Goal: Transaction & Acquisition: Purchase product/service

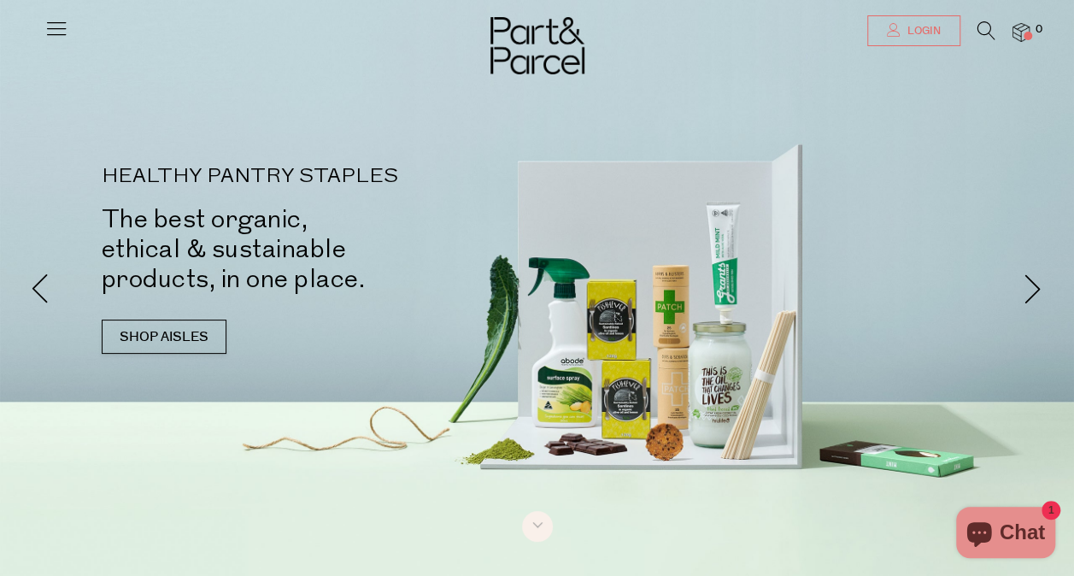
click at [935, 41] on link "Login" at bounding box center [913, 30] width 93 height 31
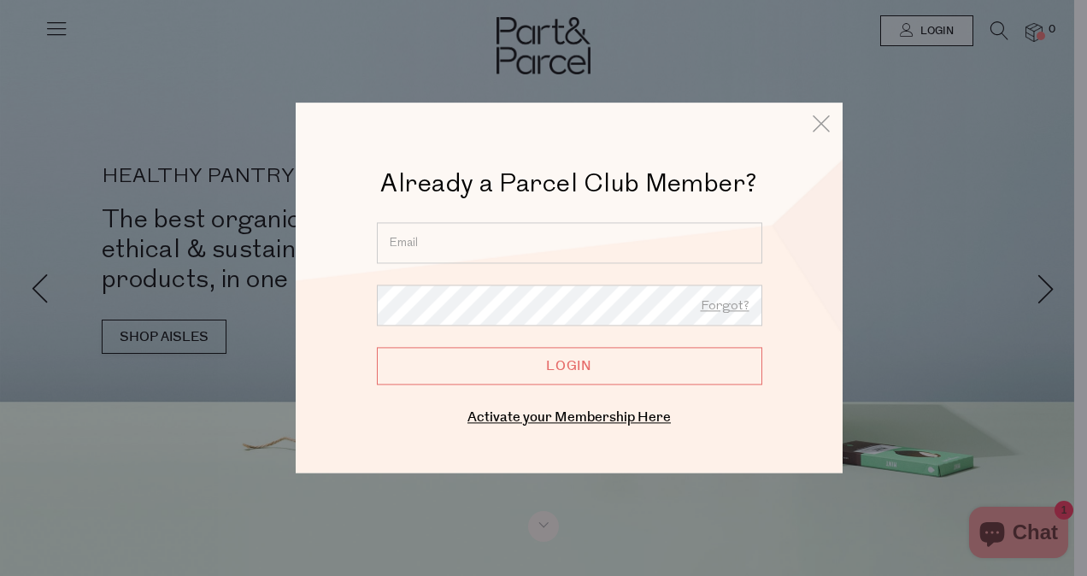
click at [455, 259] on input "email" at bounding box center [569, 242] width 385 height 41
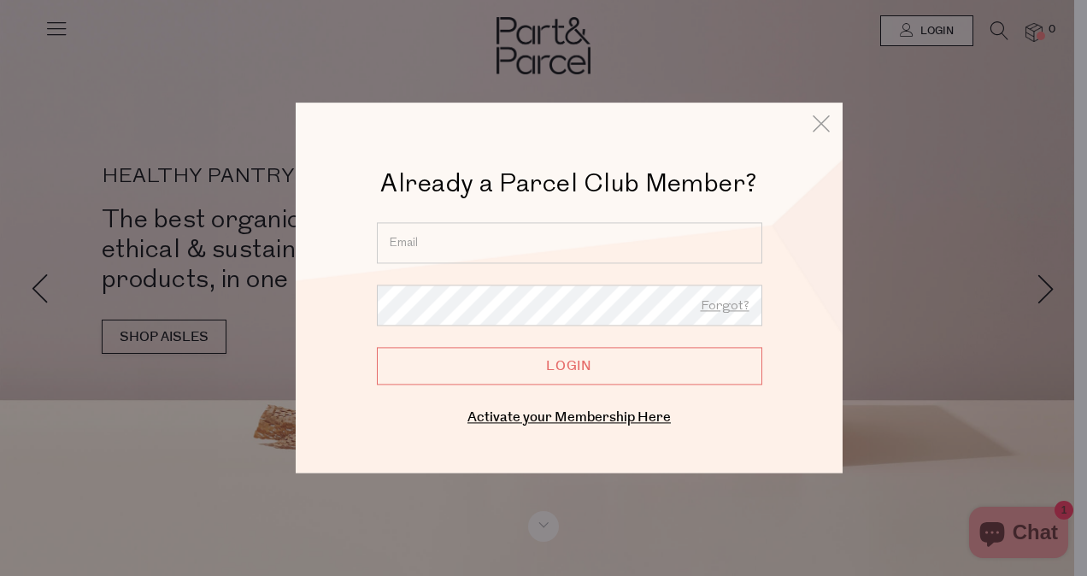
type input "Rosie.Beattie.soper90@gmail.com"
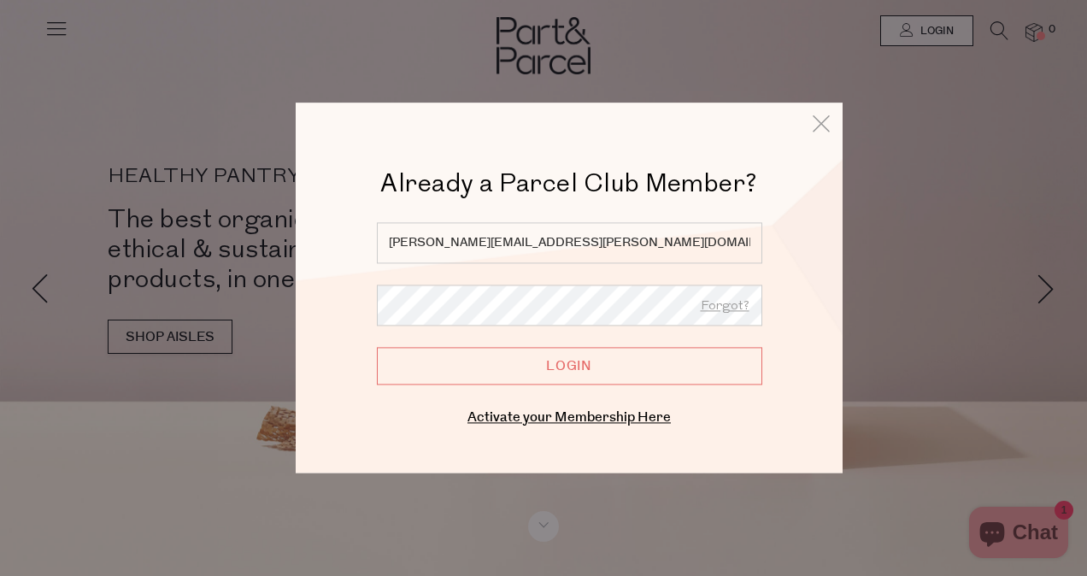
click at [377, 347] on input "Login" at bounding box center [569, 366] width 385 height 38
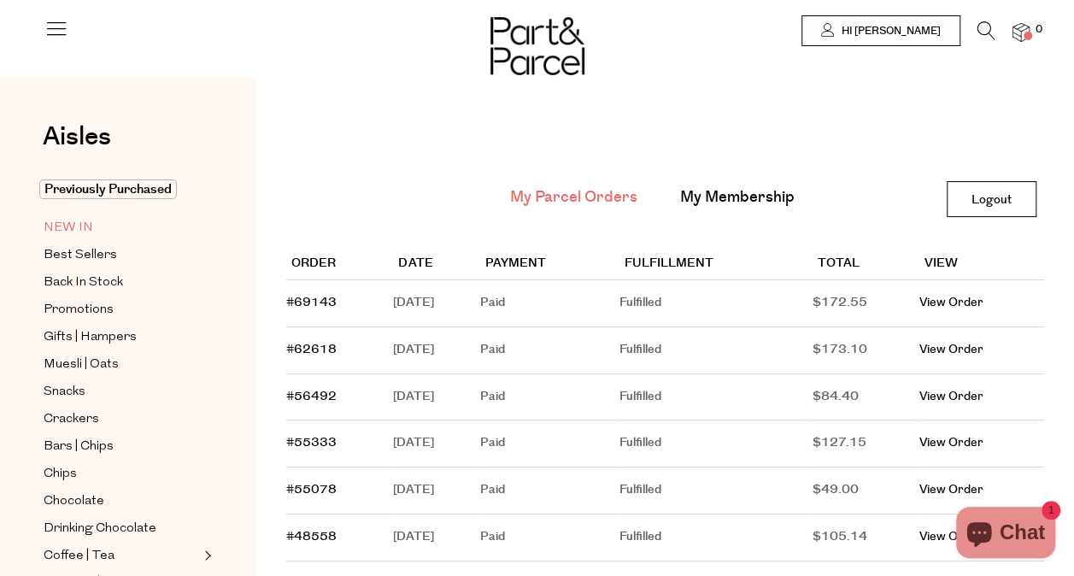
click at [67, 226] on span "NEW IN" at bounding box center [69, 228] width 50 height 21
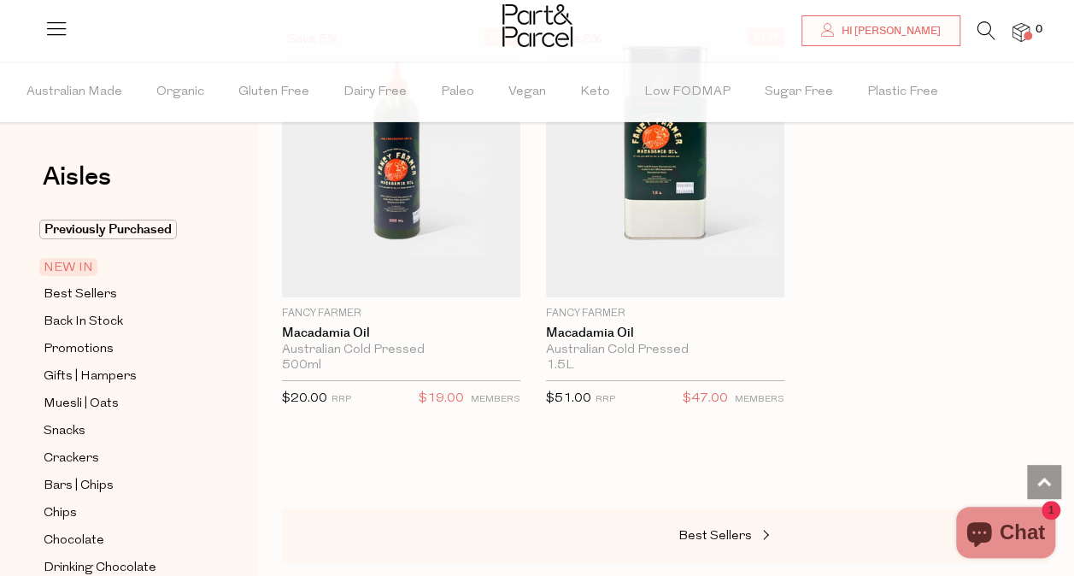
scroll to position [2967, 0]
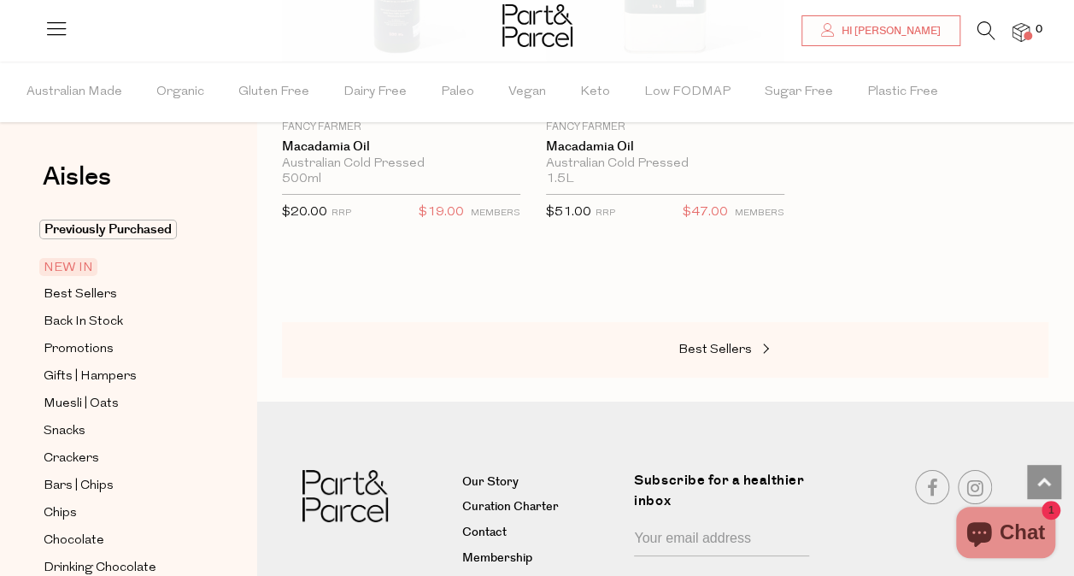
click at [728, 351] on div "Best Sellers" at bounding box center [665, 350] width 766 height 56
click at [732, 343] on span "Best Sellers" at bounding box center [714, 349] width 73 height 13
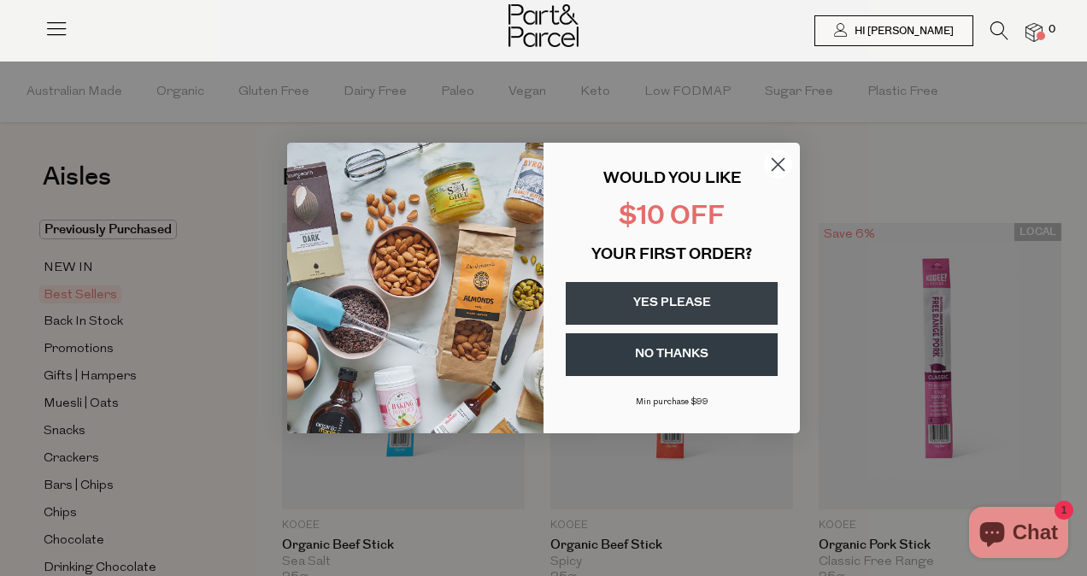
click at [777, 162] on circle "Close dialog" at bounding box center [778, 164] width 28 height 28
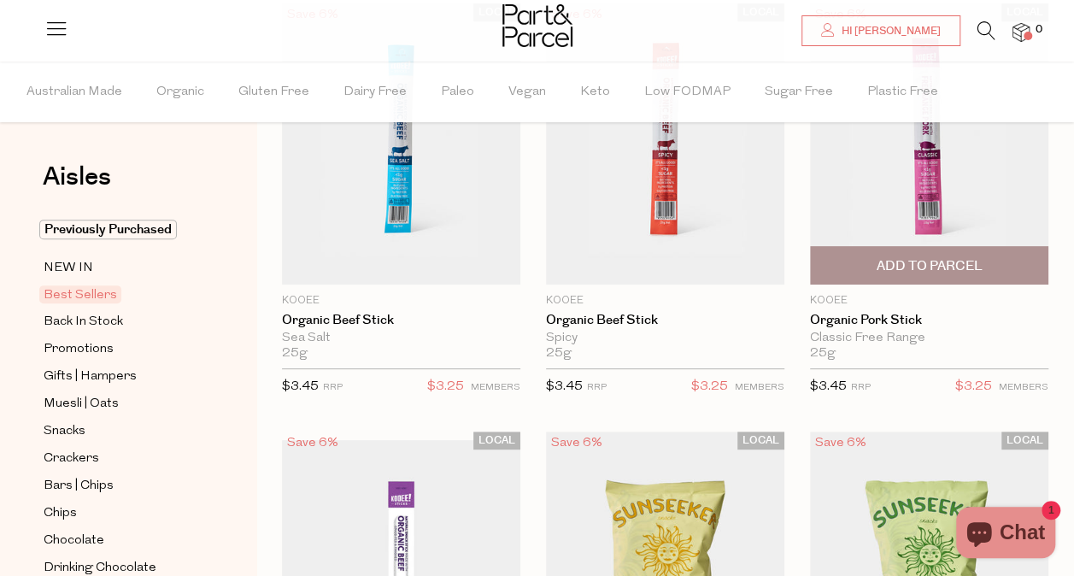
scroll to position [225, 0]
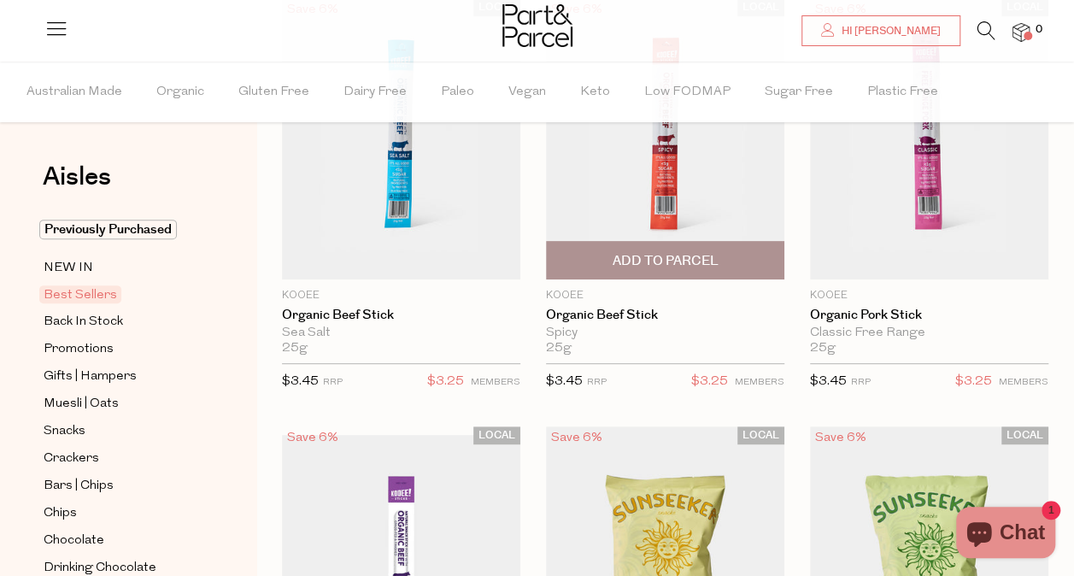
click at [643, 257] on span "Add To Parcel" at bounding box center [665, 261] width 106 height 18
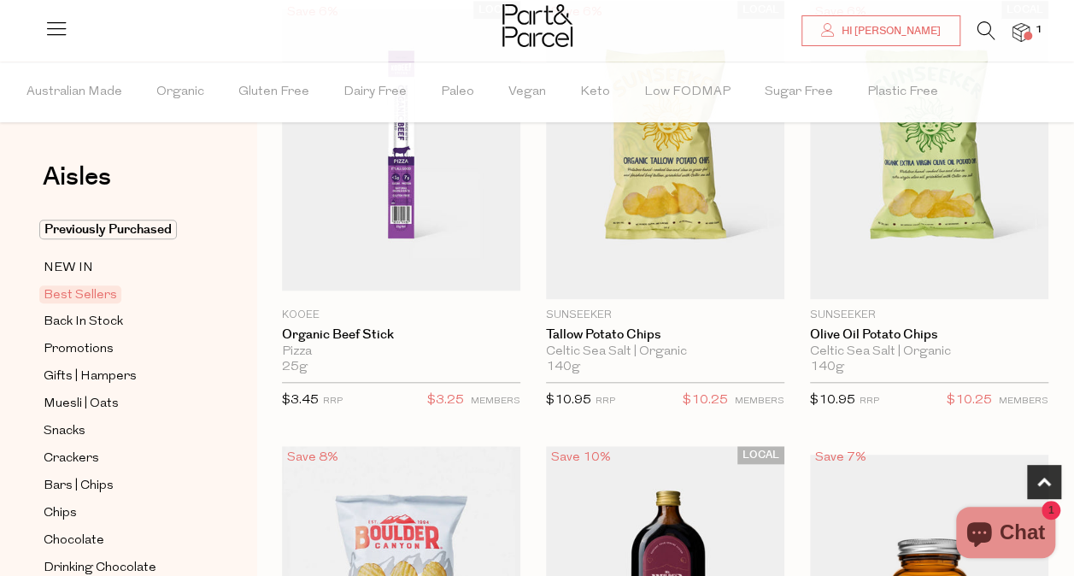
scroll to position [651, 0]
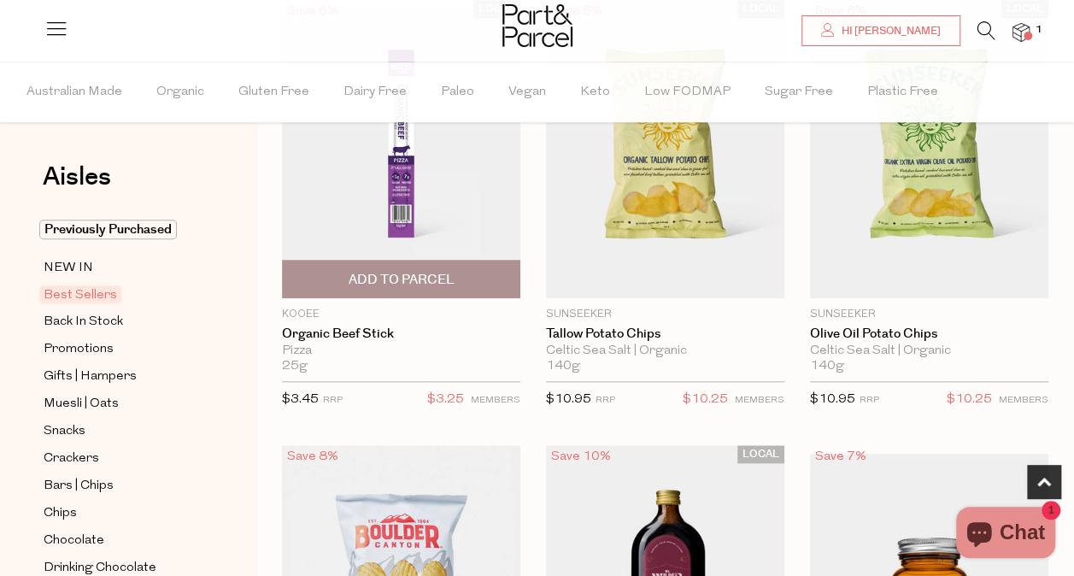
click at [453, 279] on span "Add To Parcel" at bounding box center [401, 280] width 106 height 18
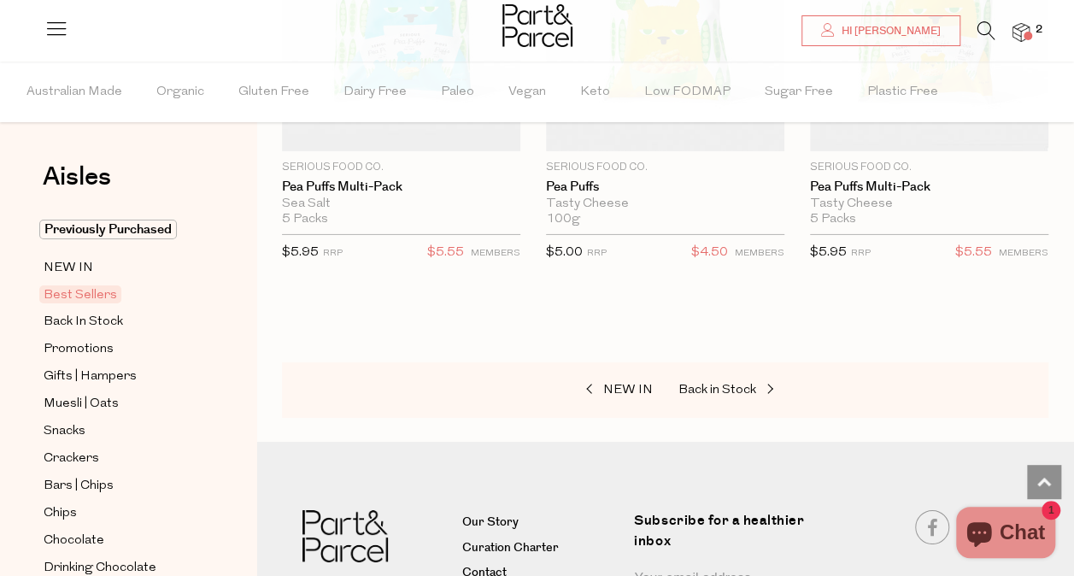
scroll to position [5964, 0]
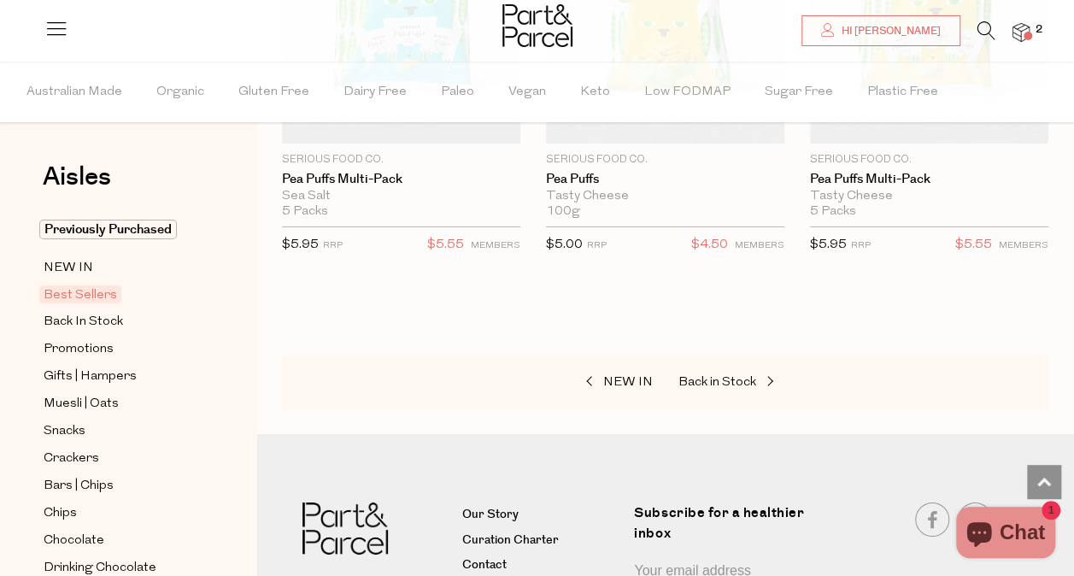
click at [779, 381] on div "NEW IN Back in Stock" at bounding box center [665, 383] width 766 height 56
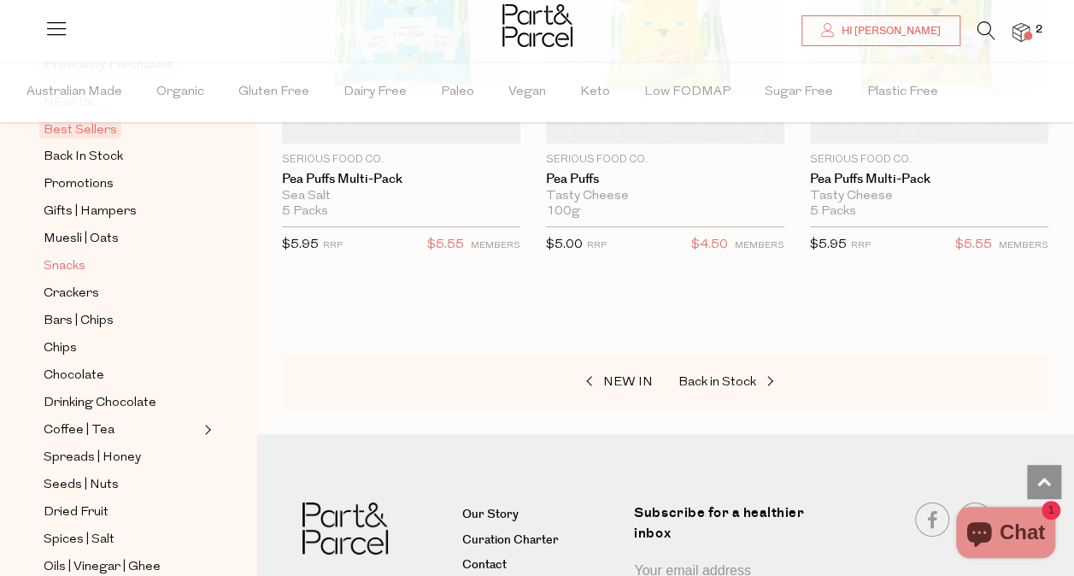
scroll to position [166, 0]
click at [62, 267] on span "Snacks" at bounding box center [65, 265] width 42 height 21
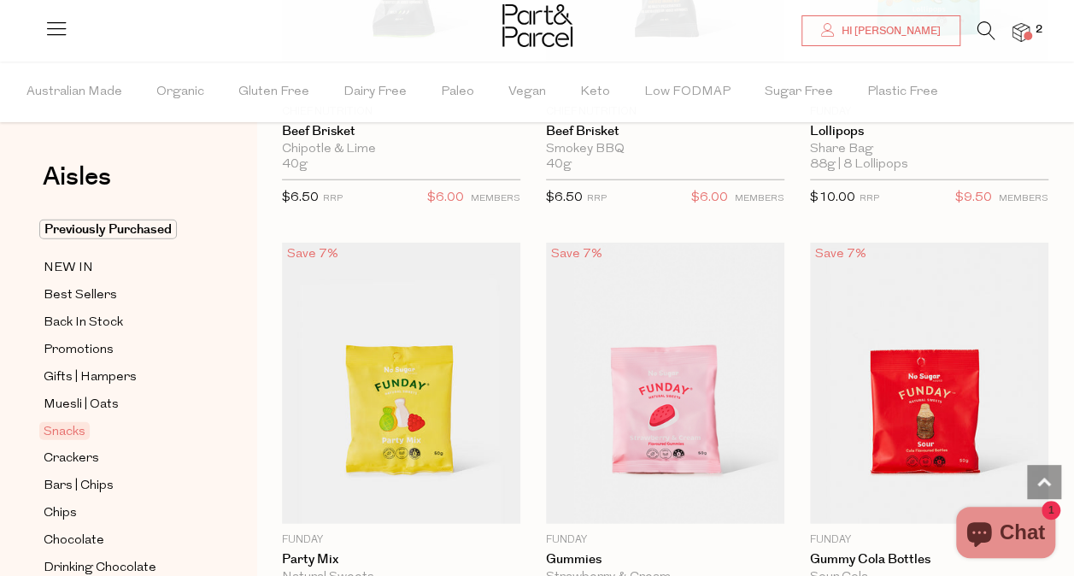
scroll to position [2293, 0]
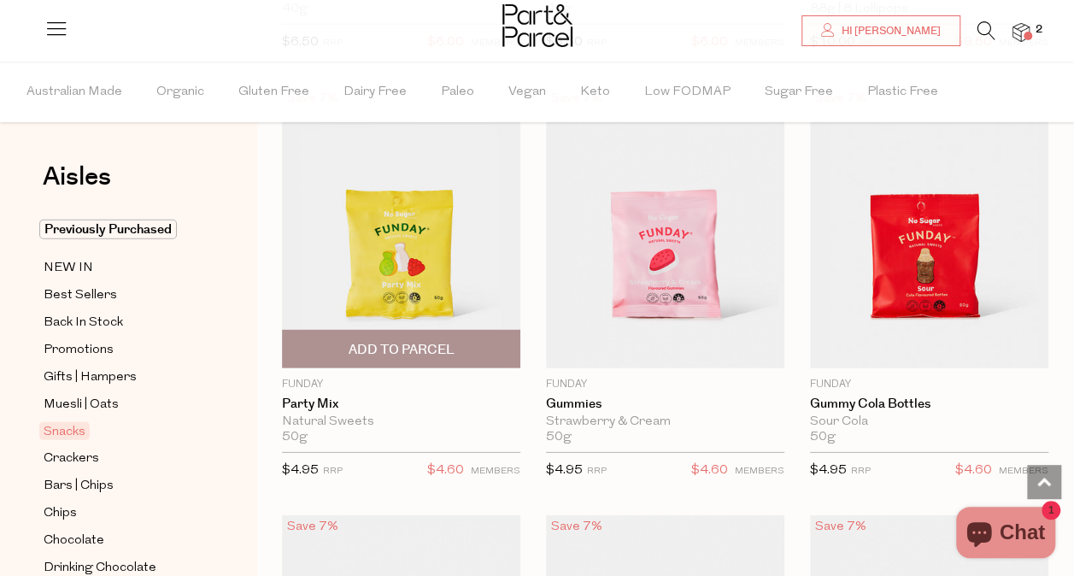
click at [424, 349] on span "Add To Parcel" at bounding box center [401, 350] width 106 height 18
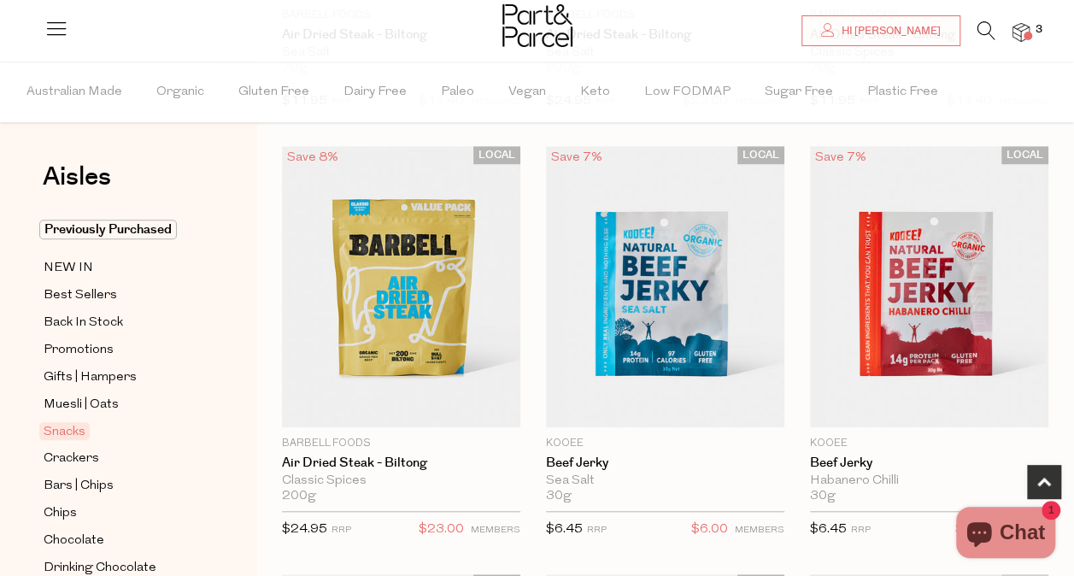
scroll to position [506, 0]
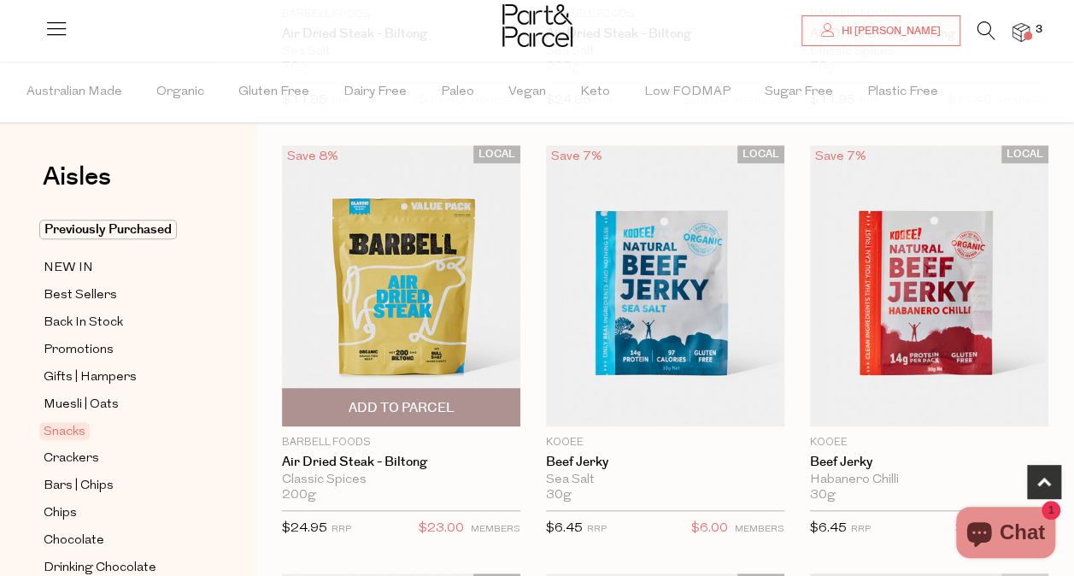
click at [386, 395] on span "Add To Parcel" at bounding box center [401, 407] width 228 height 37
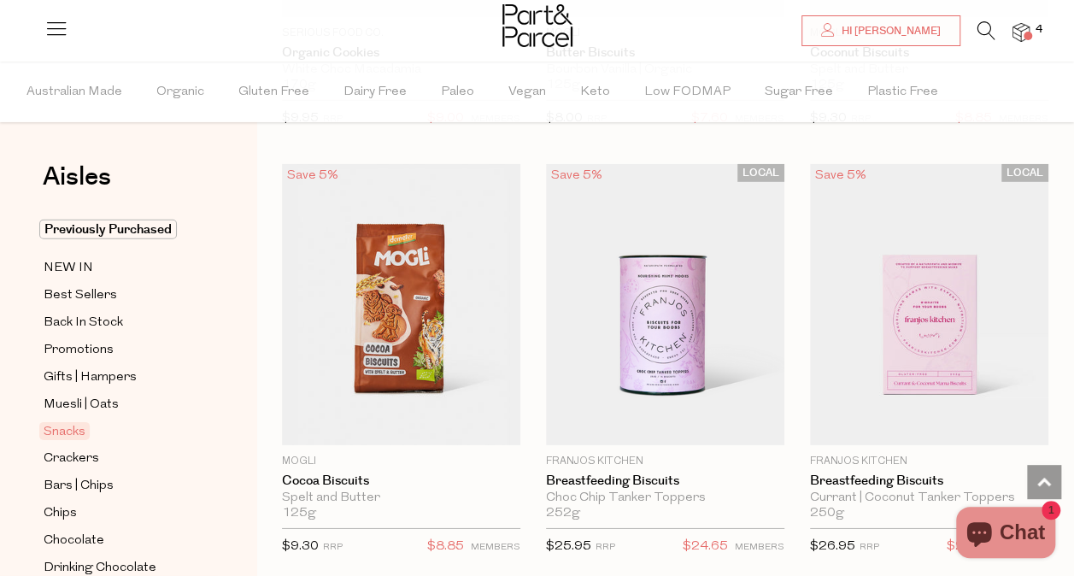
scroll to position [5643, 0]
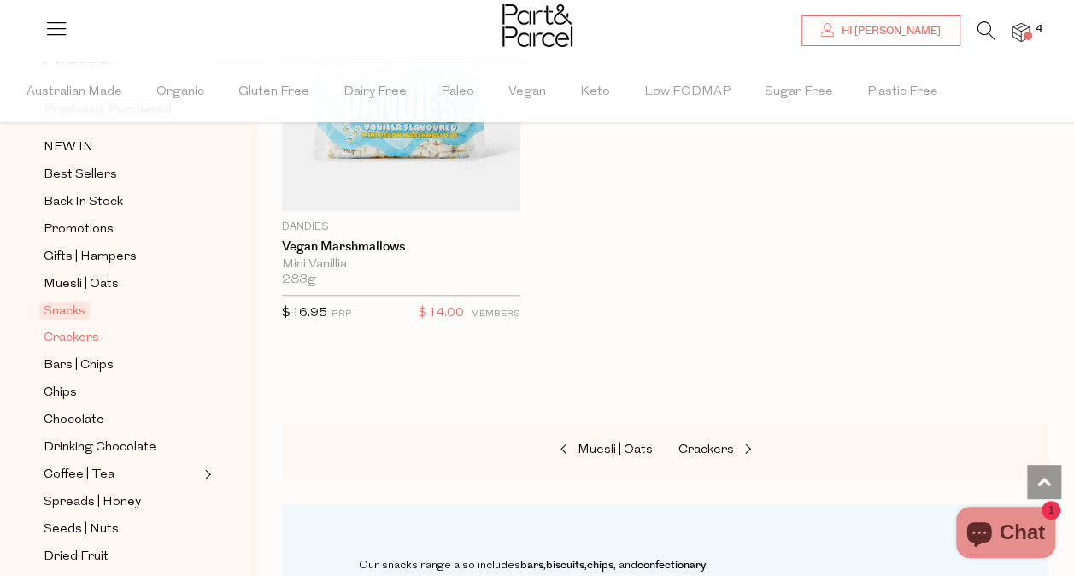
scroll to position [128, 0]
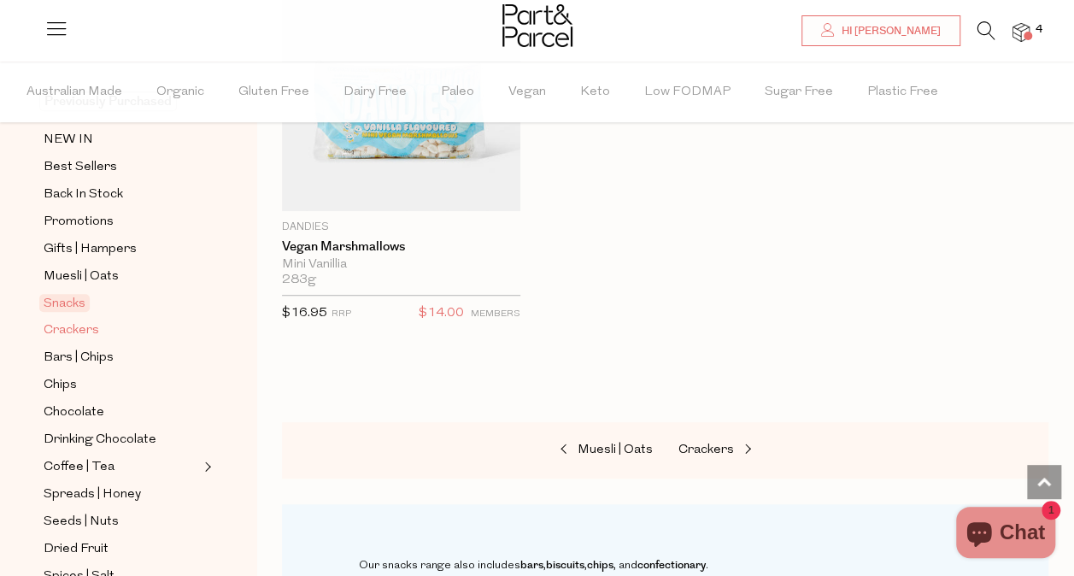
click at [85, 330] on span "Crackers" at bounding box center [72, 330] width 56 height 21
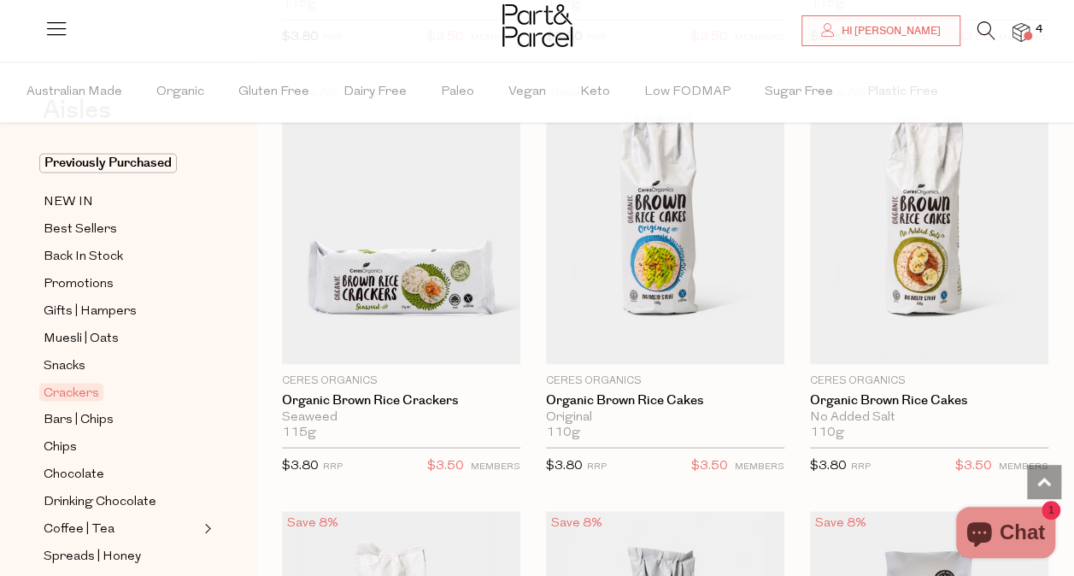
scroll to position [1424, 0]
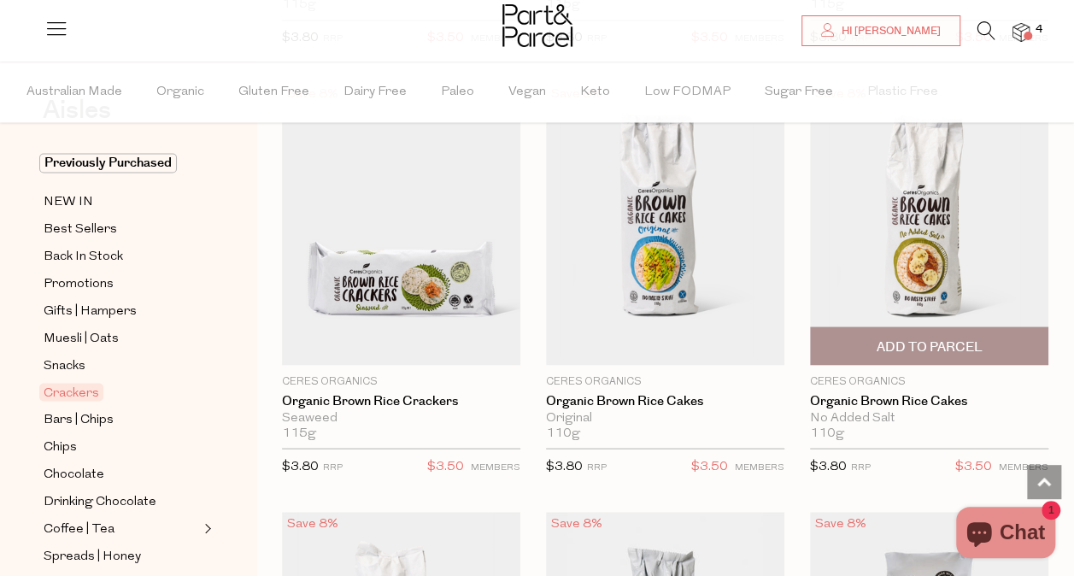
click at [971, 337] on span "Add To Parcel" at bounding box center [929, 346] width 106 height 18
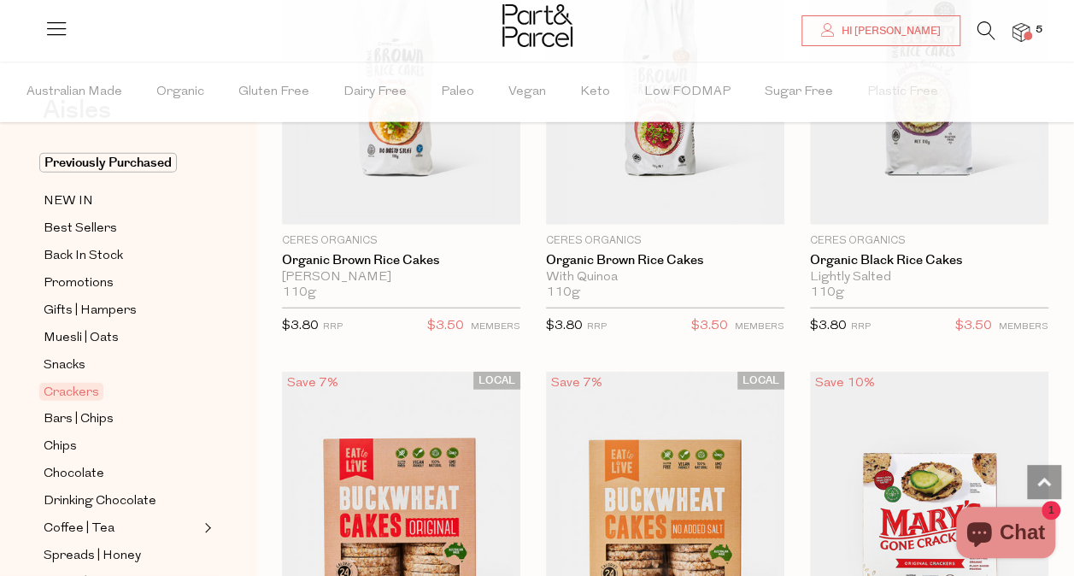
scroll to position [1993, 0]
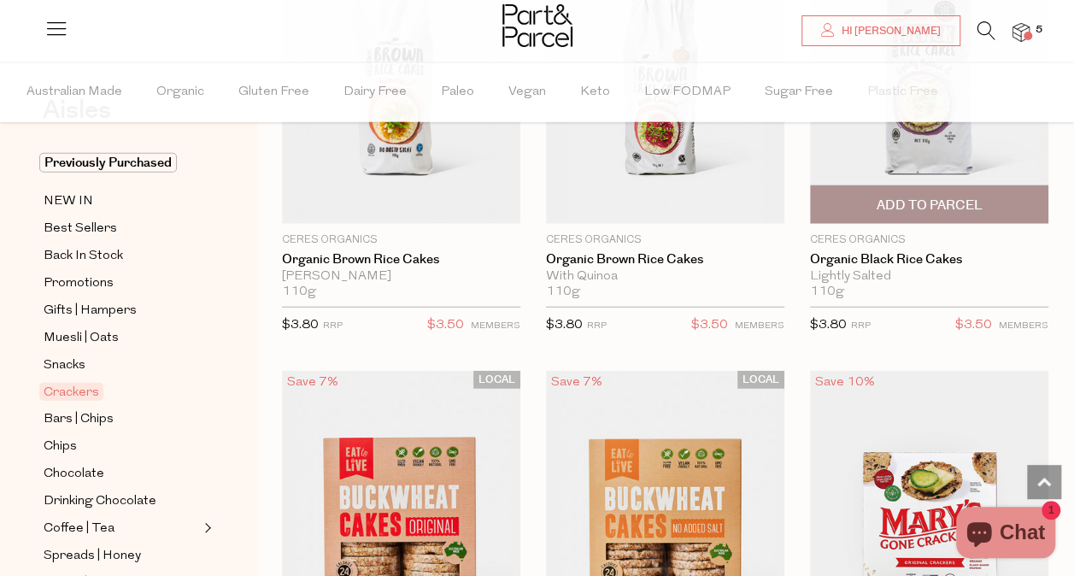
click at [951, 186] on span "Add To Parcel" at bounding box center [929, 204] width 228 height 37
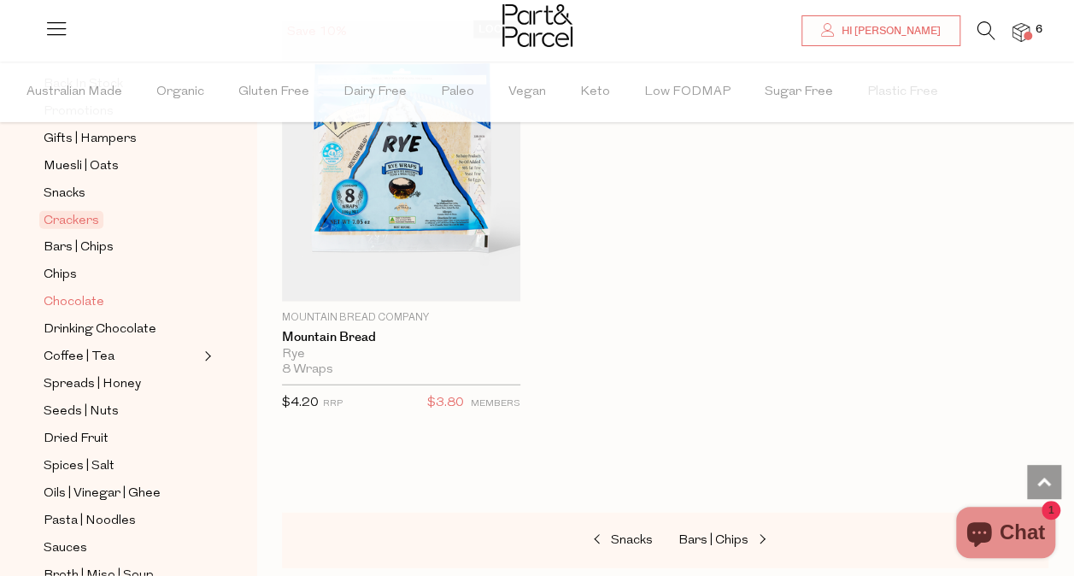
scroll to position [239, 0]
click at [68, 245] on span "Bars | Chips" at bounding box center [79, 247] width 70 height 21
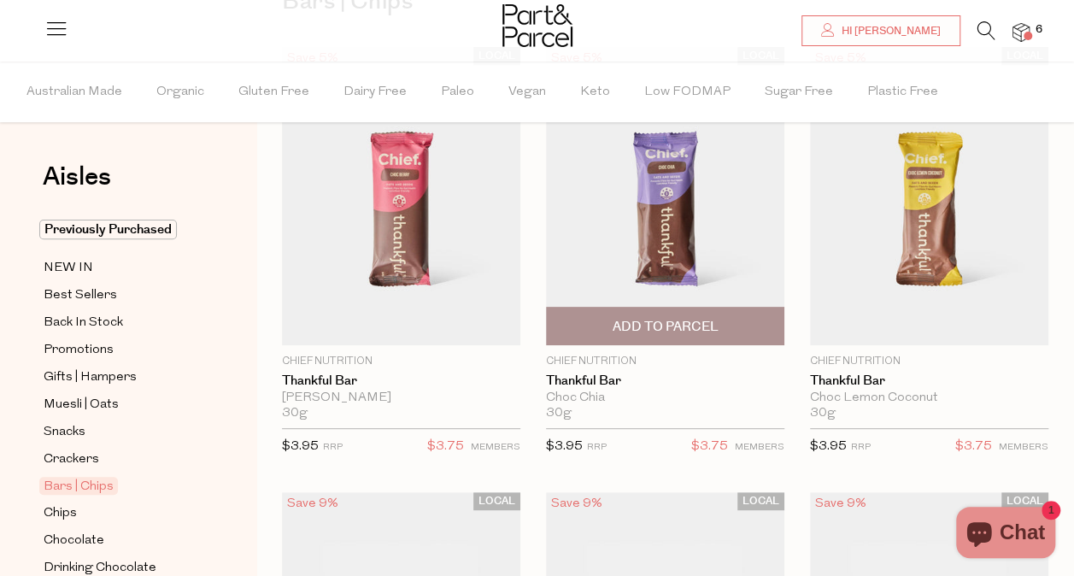
scroll to position [197, 0]
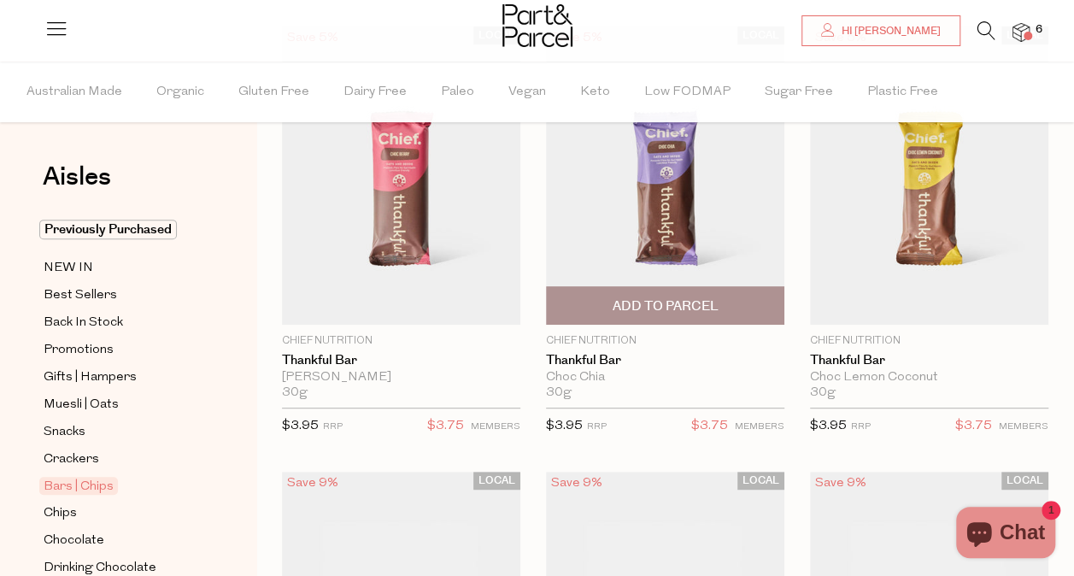
click at [677, 305] on span "Add To Parcel" at bounding box center [665, 306] width 106 height 18
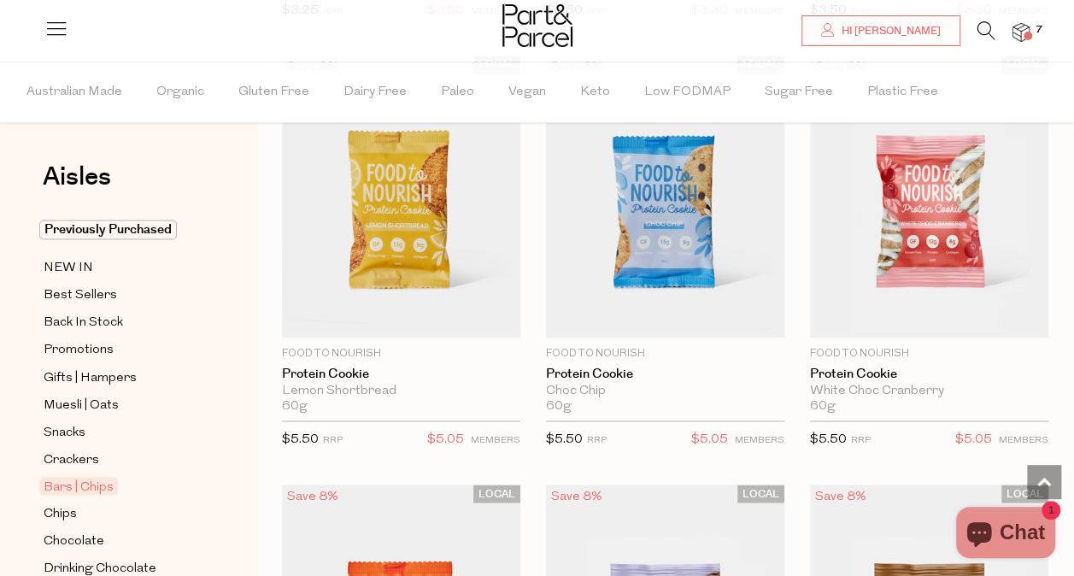
scroll to position [4473, 0]
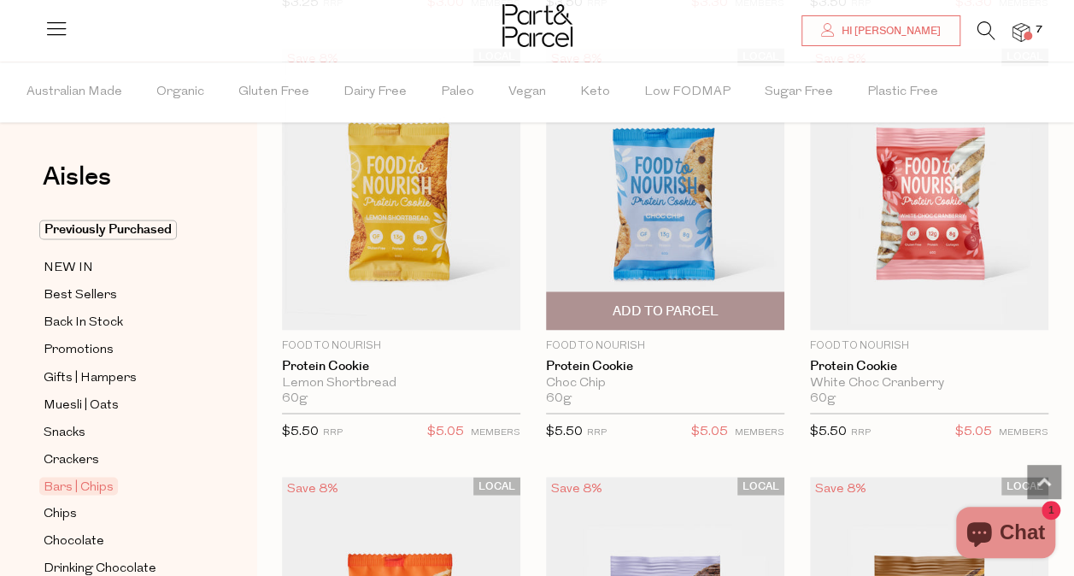
click at [688, 302] on span "Add To Parcel" at bounding box center [665, 311] width 106 height 18
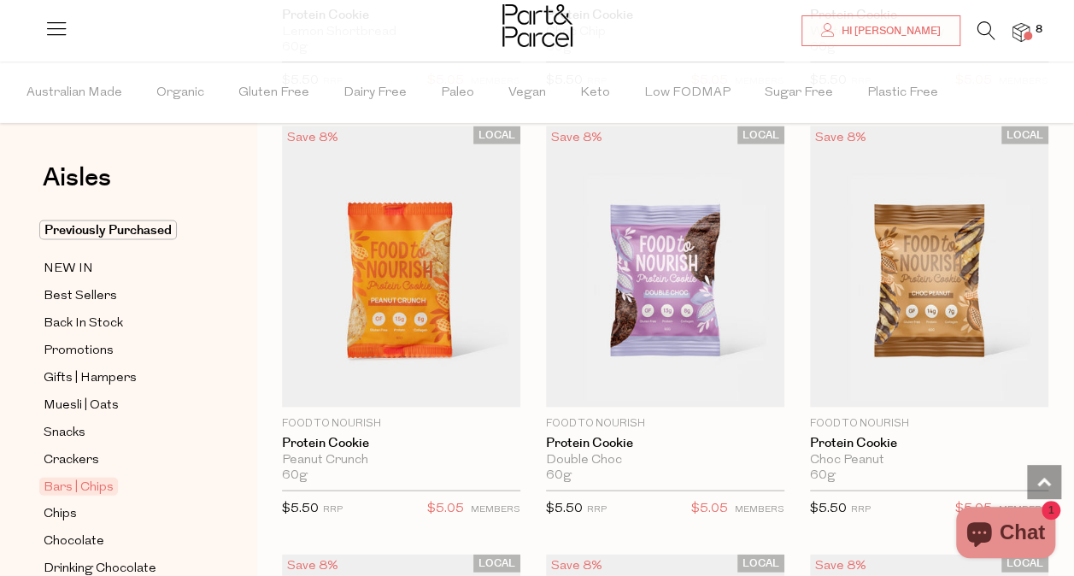
scroll to position [4825, 0]
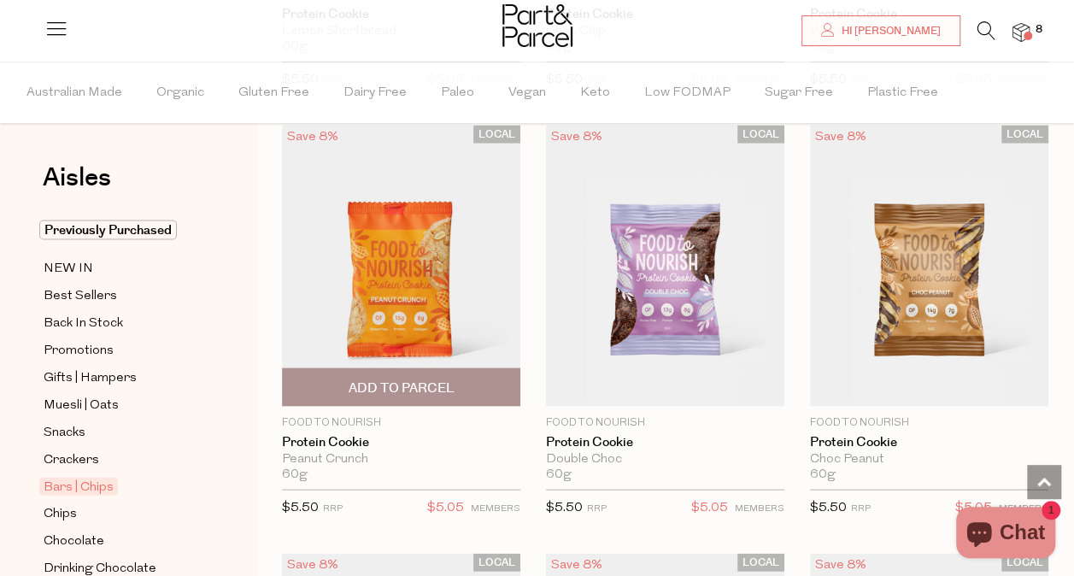
click at [473, 368] on span "Add To Parcel" at bounding box center [401, 386] width 228 height 37
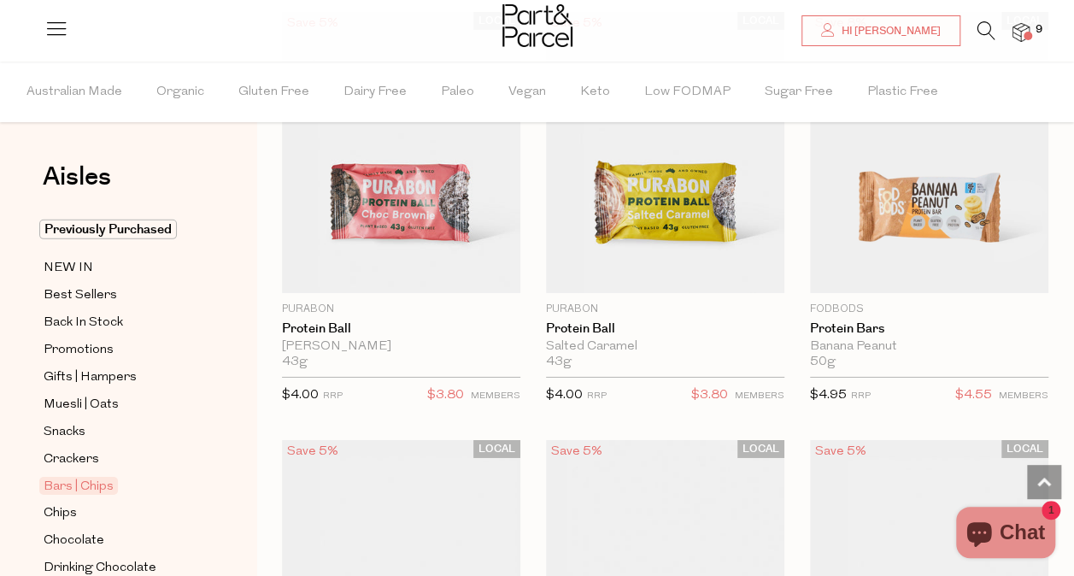
scroll to position [5792, 0]
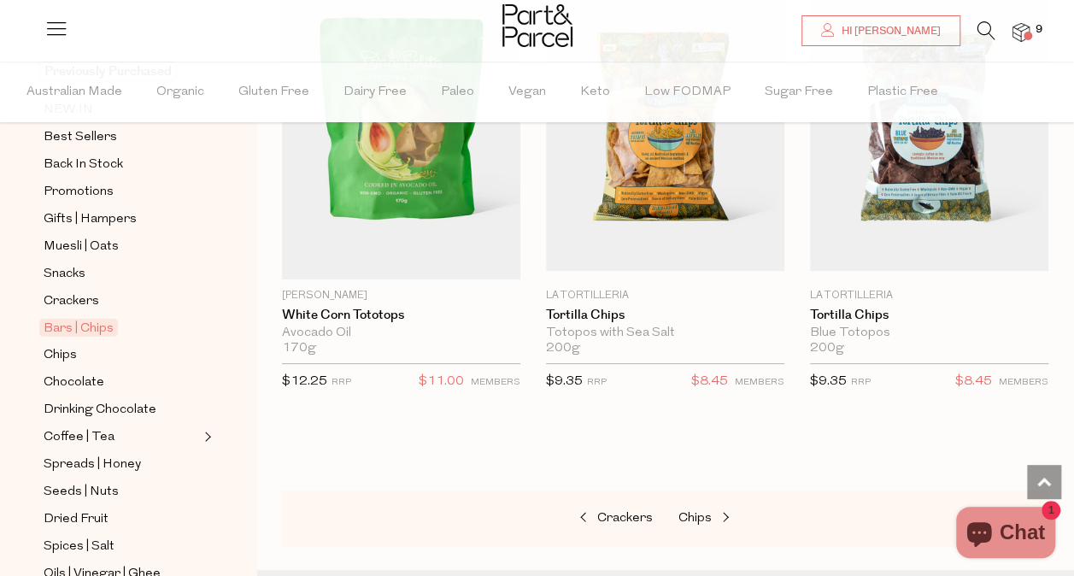
scroll to position [183, 0]
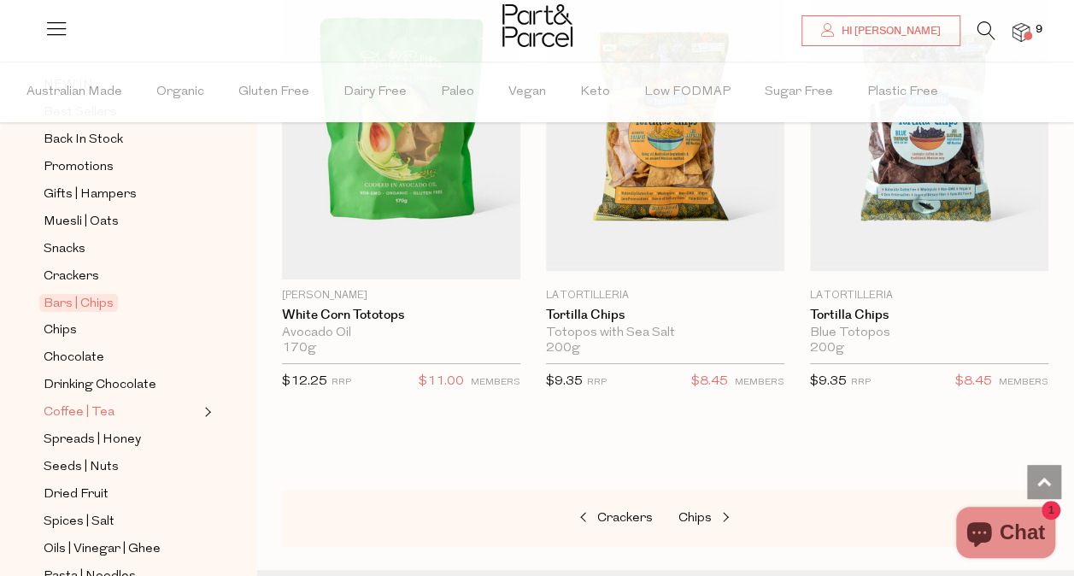
click at [111, 402] on link "Coffee | Tea" at bounding box center [121, 412] width 155 height 21
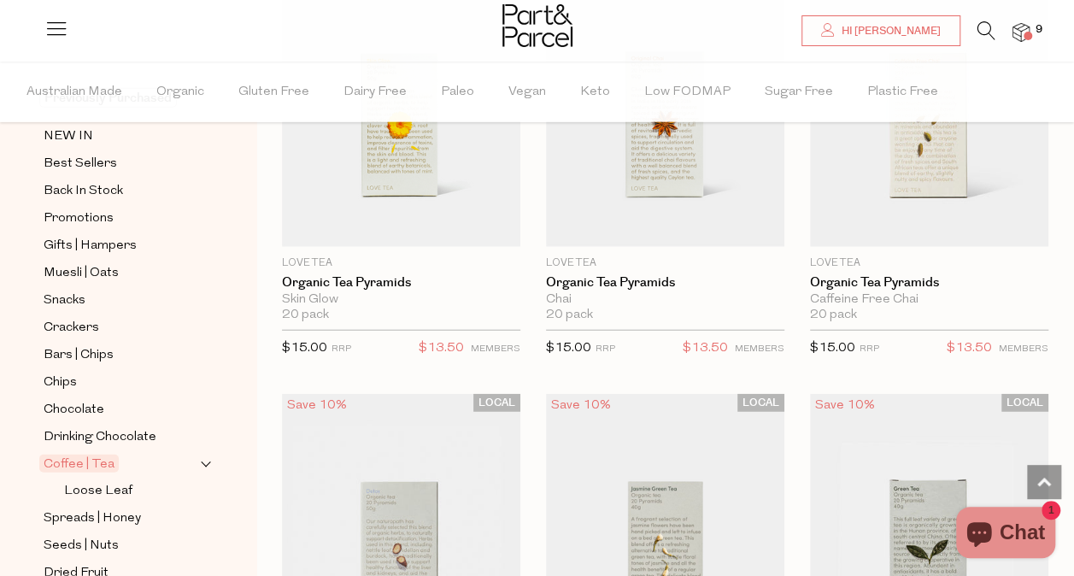
scroll to position [1975, 0]
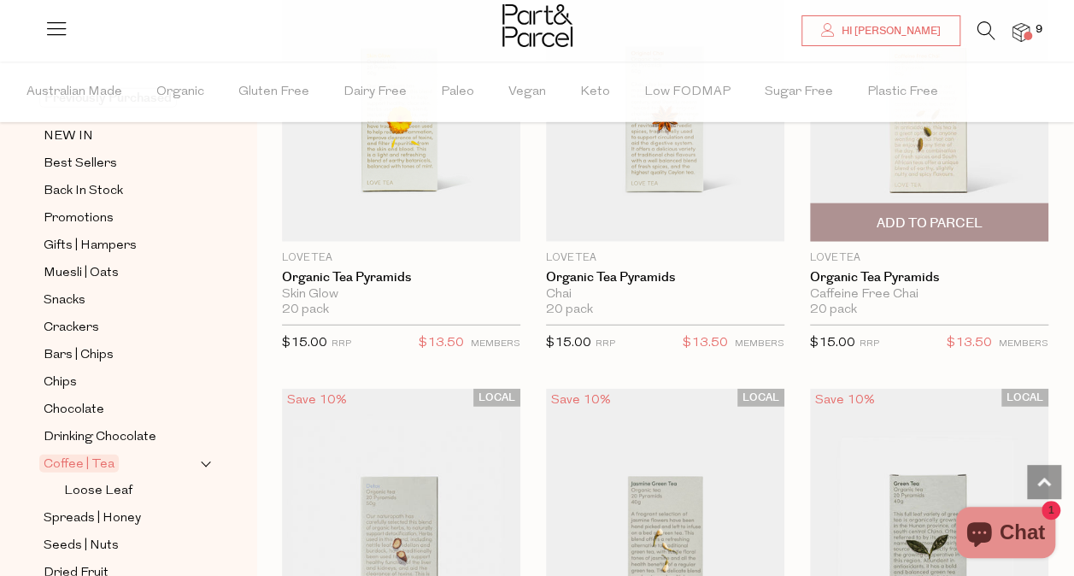
click at [951, 214] on span "Add To Parcel" at bounding box center [929, 223] width 106 height 18
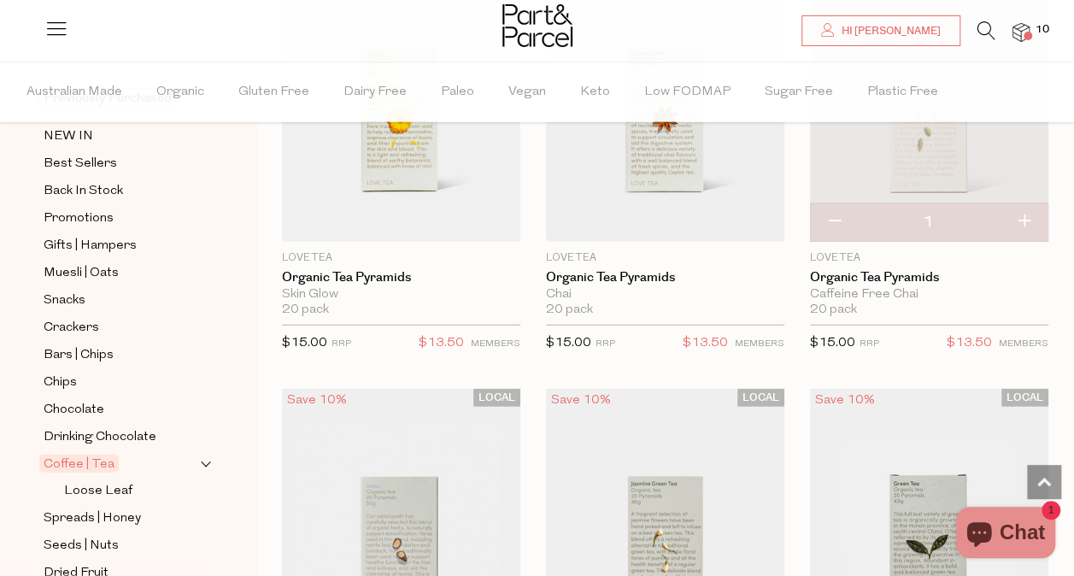
click at [1027, 215] on button "button" at bounding box center [1024, 222] width 49 height 38
type input "2"
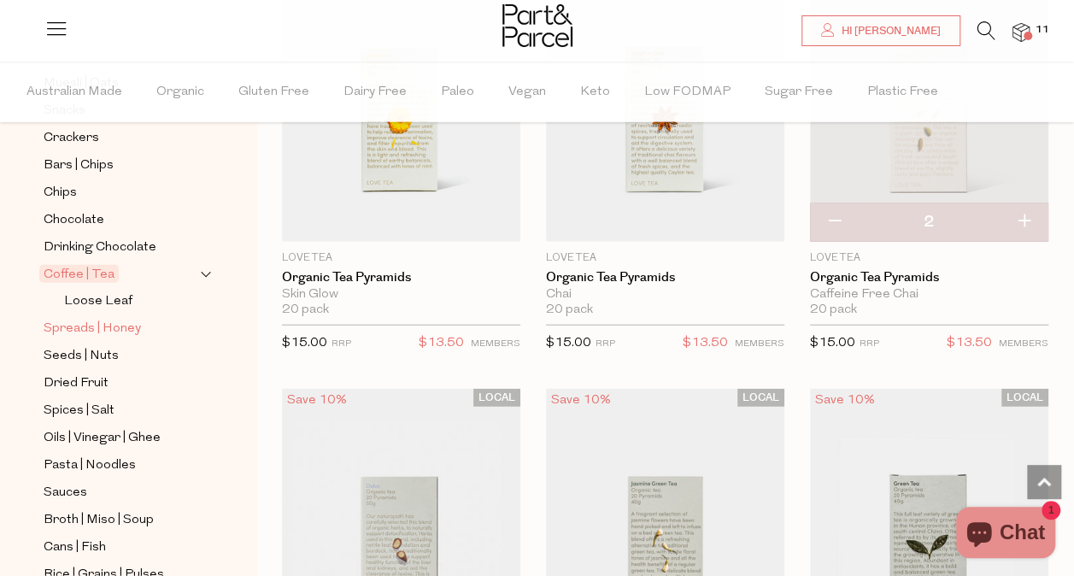
click at [101, 319] on span "Spreads | Honey" at bounding box center [92, 329] width 97 height 21
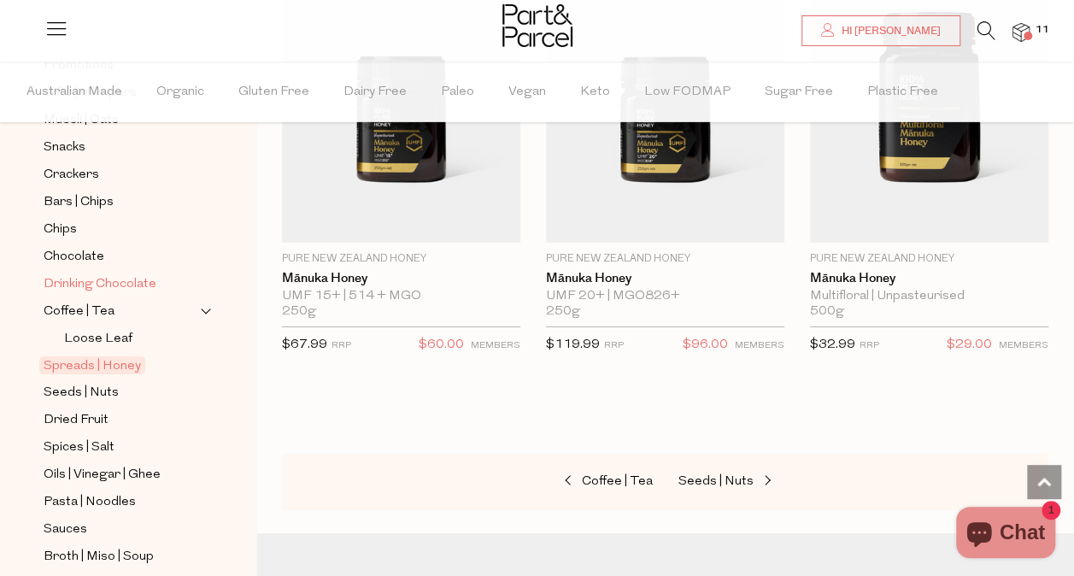
scroll to position [286, 0]
click at [91, 381] on span "Seeds | Nuts" at bounding box center [81, 391] width 75 height 21
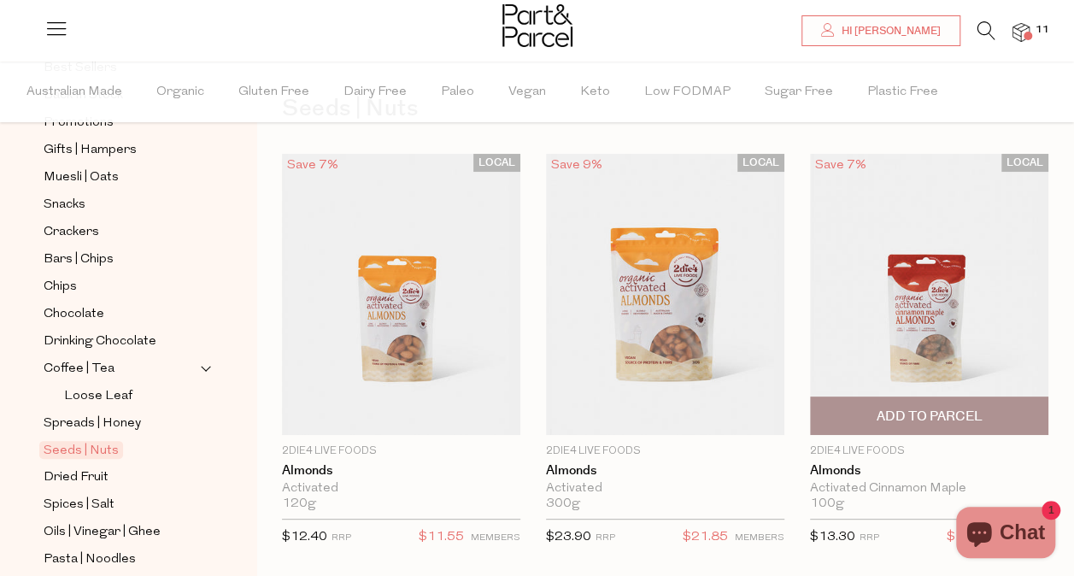
scroll to position [82, 0]
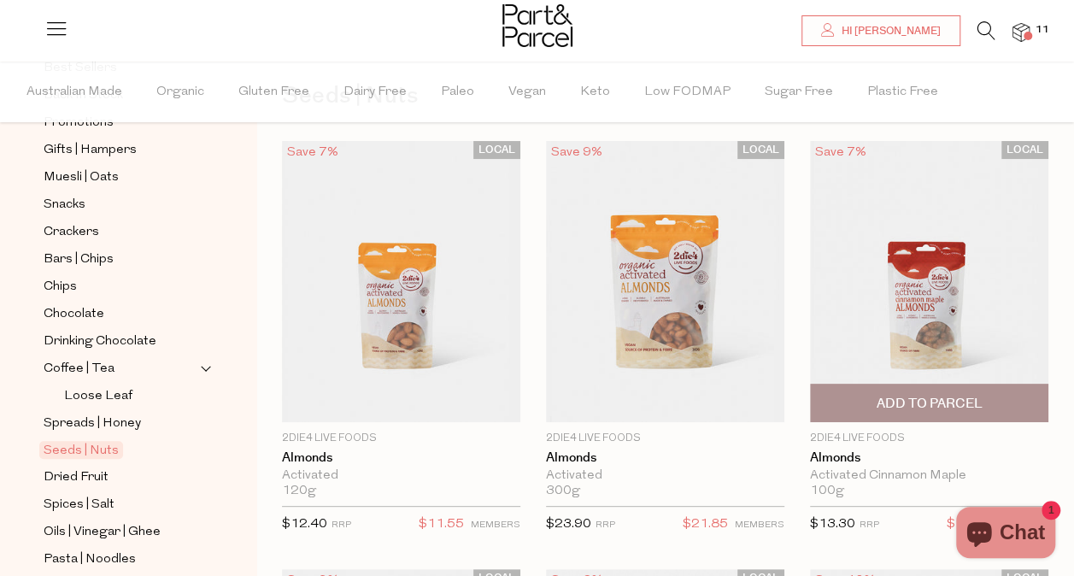
click at [979, 408] on span "Add To Parcel" at bounding box center [929, 404] width 106 height 18
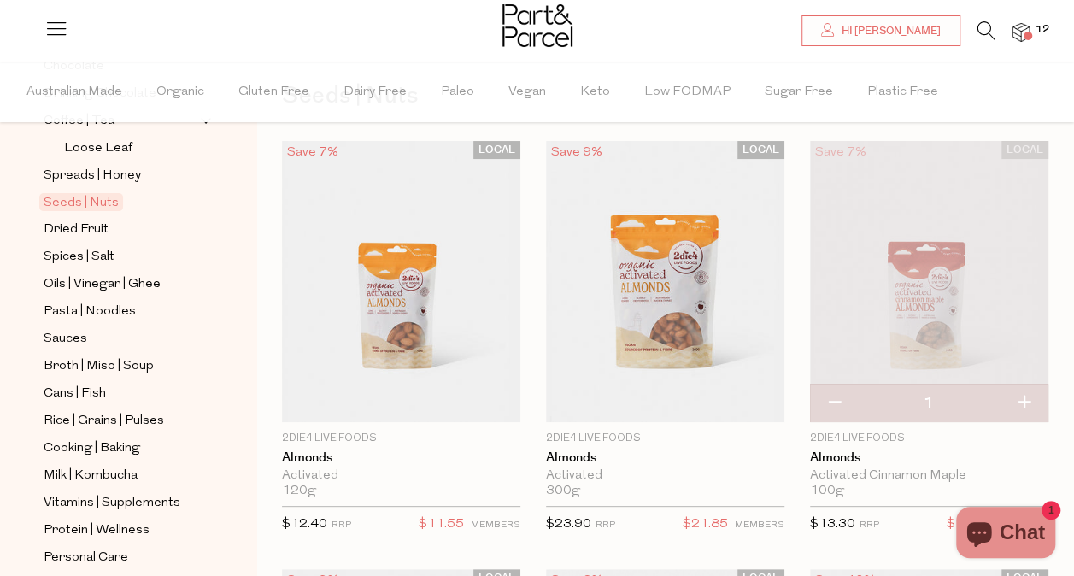
scroll to position [476, 0]
click at [106, 301] on span "Pasta | Noodles" at bounding box center [90, 311] width 92 height 21
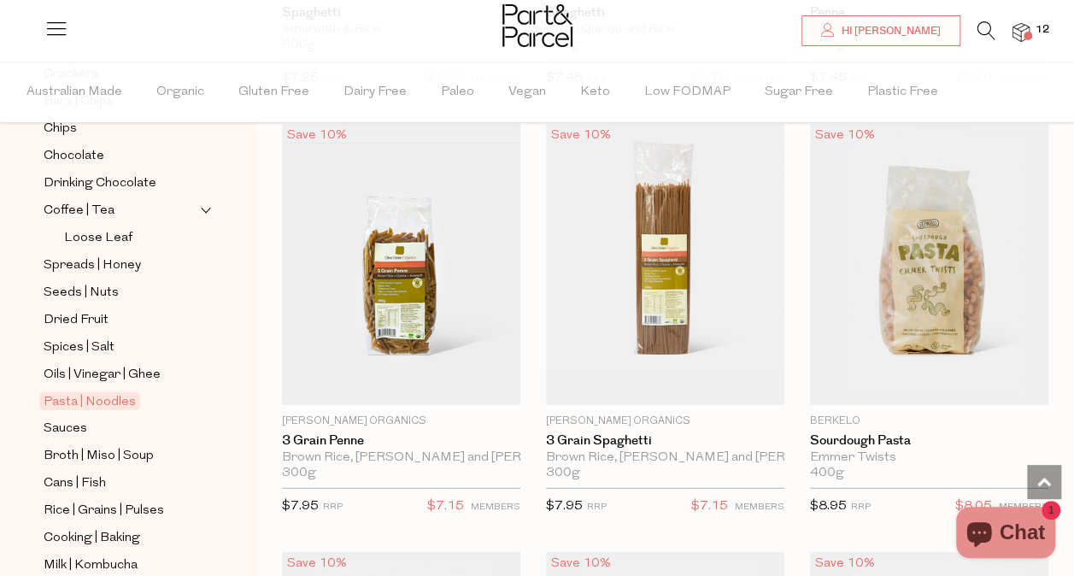
scroll to position [481, 0]
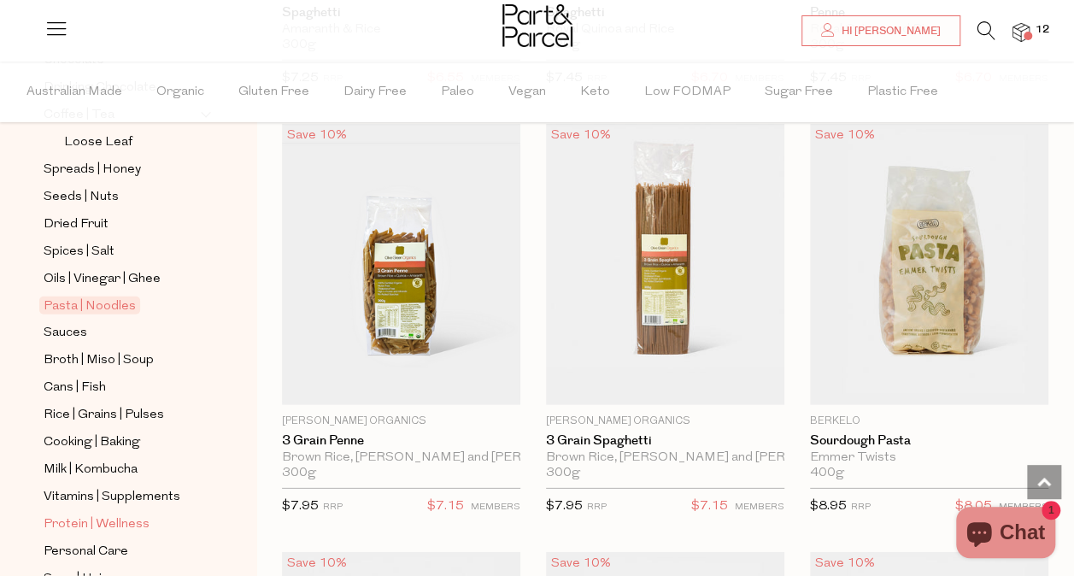
click at [91, 514] on span "Protein | Wellness" at bounding box center [97, 524] width 106 height 21
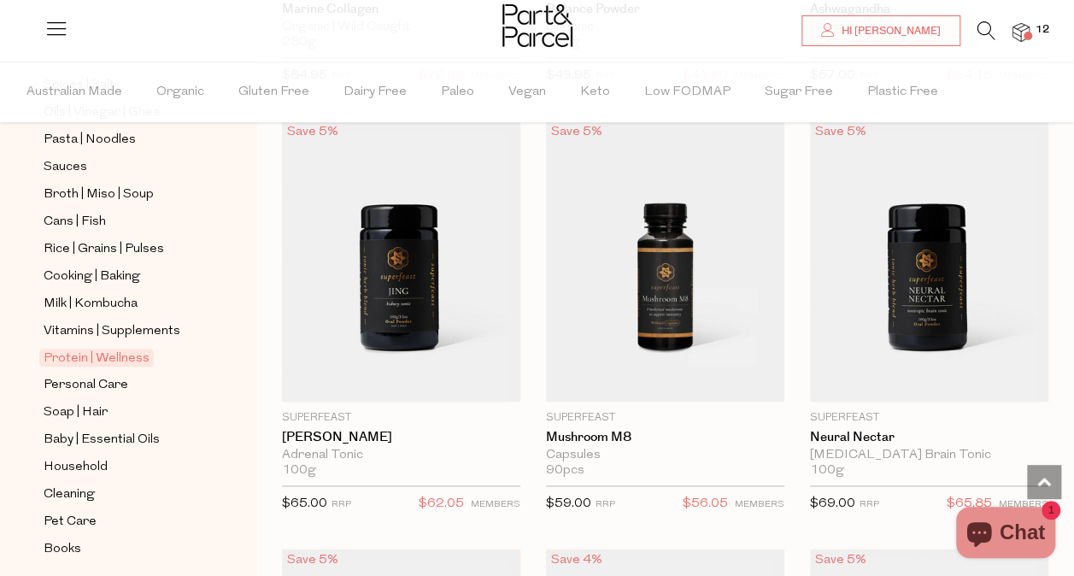
scroll to position [677, 0]
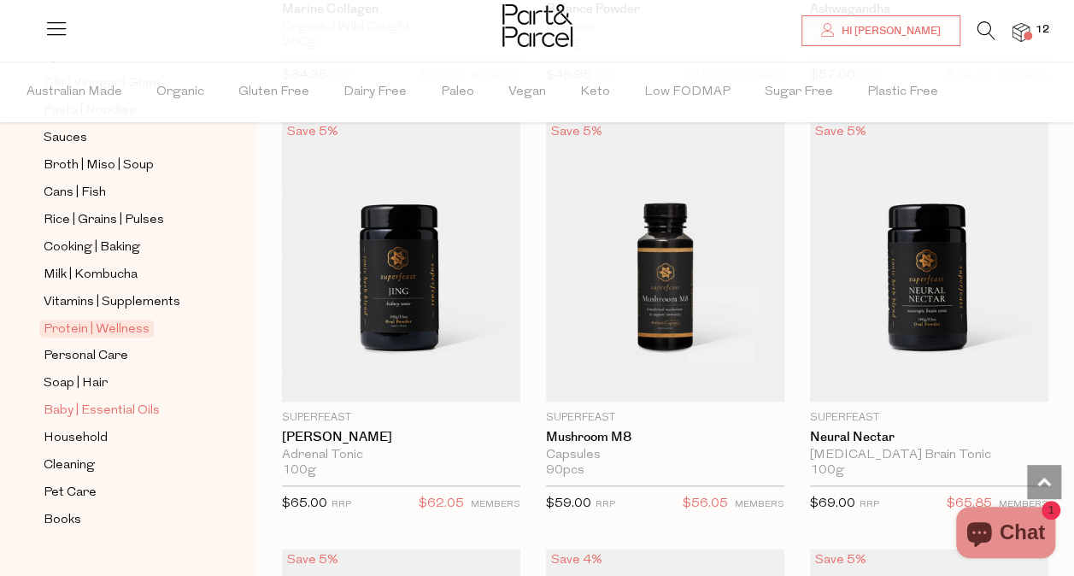
click at [117, 401] on span "Baby | Essential Oils" at bounding box center [102, 411] width 116 height 21
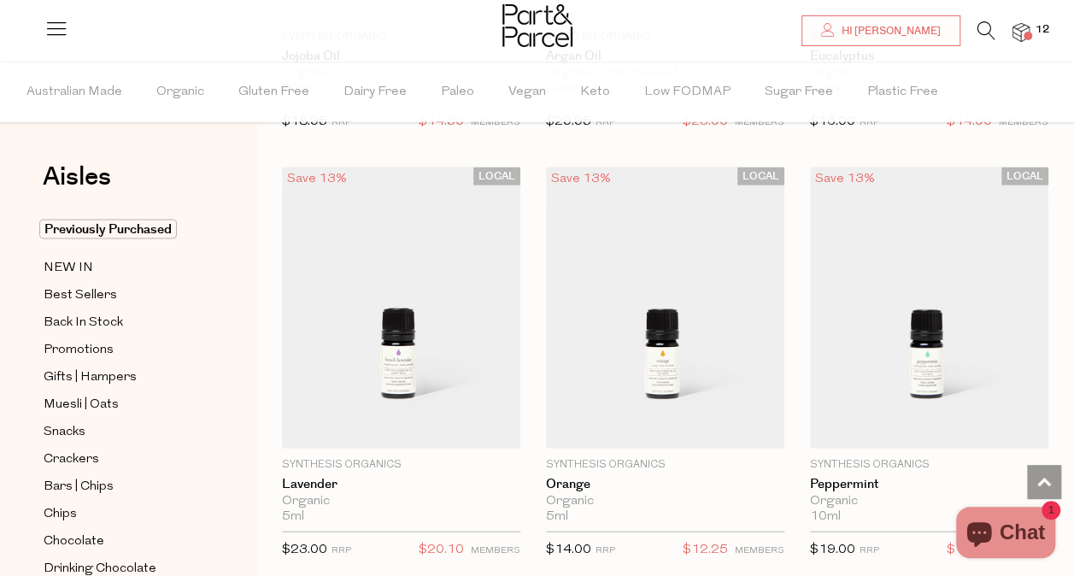
scroll to position [1796, 0]
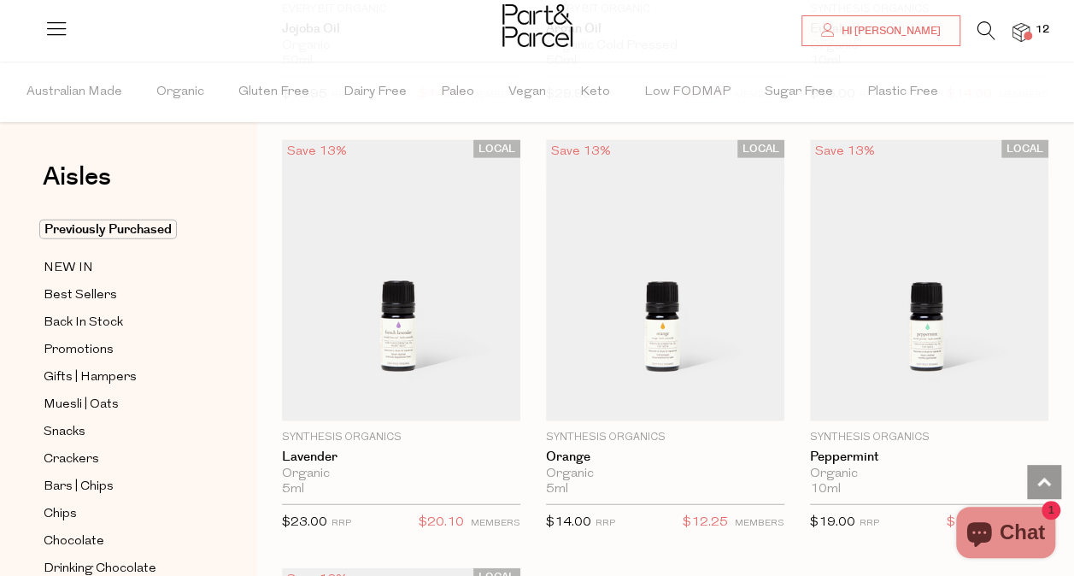
click at [1024, 37] on span at bounding box center [1028, 36] width 9 height 9
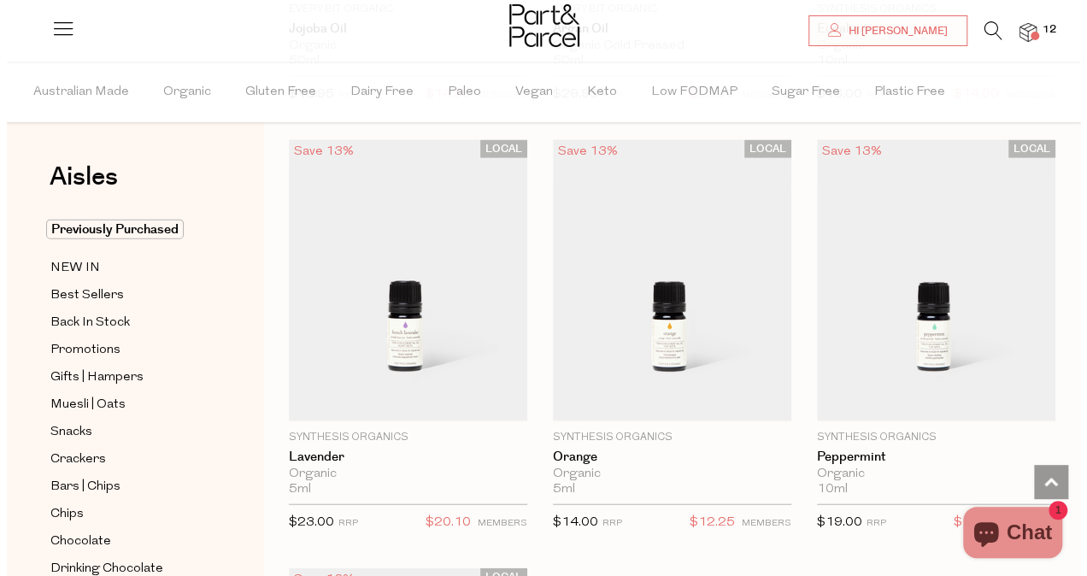
scroll to position [1816, 0]
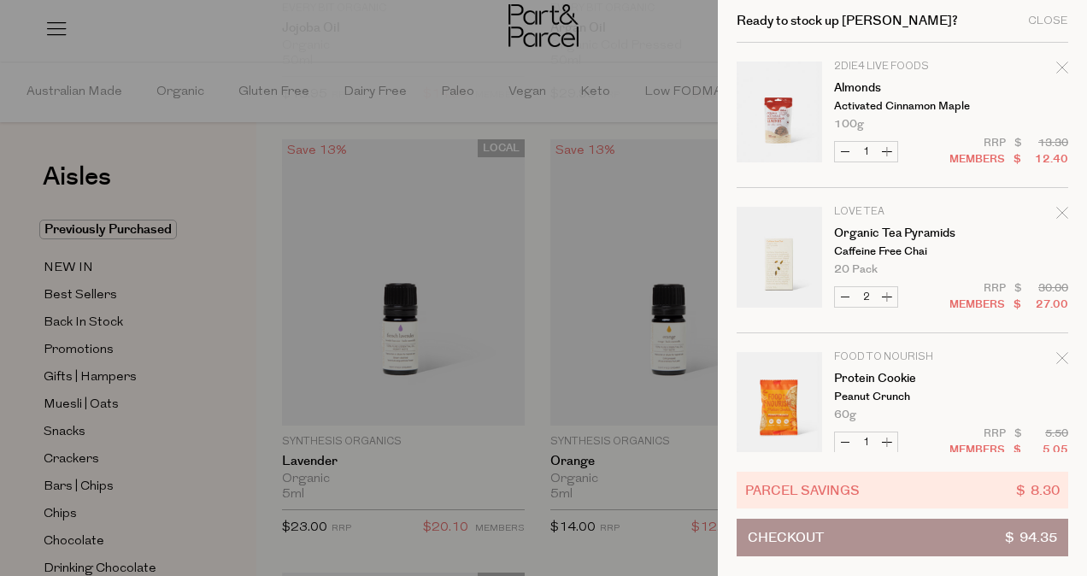
click at [930, 543] on button "Checkout $ 94.35" at bounding box center [901, 538] width 331 height 38
